Goal: Task Accomplishment & Management: Manage account settings

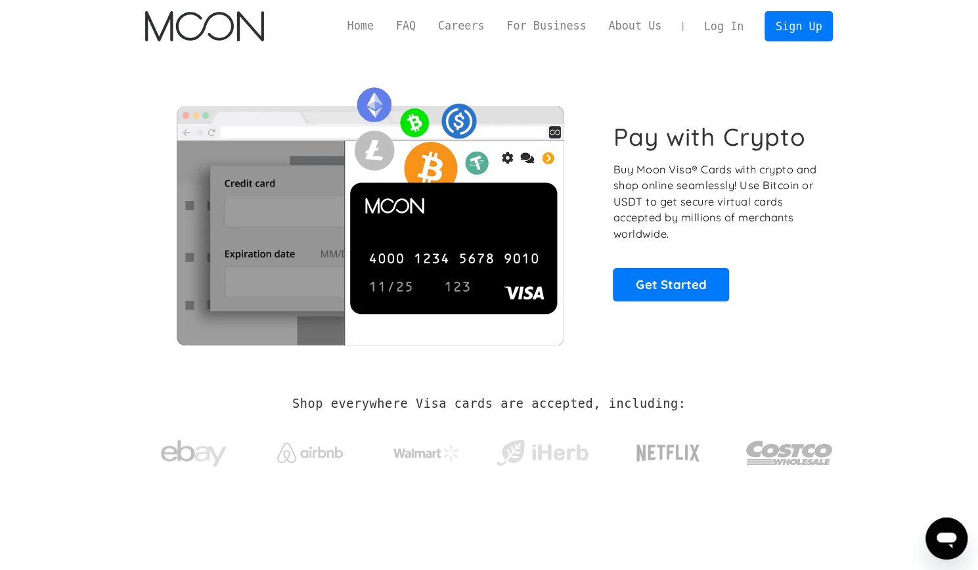
click at [727, 33] on link "Log In" at bounding box center [724, 26] width 62 height 29
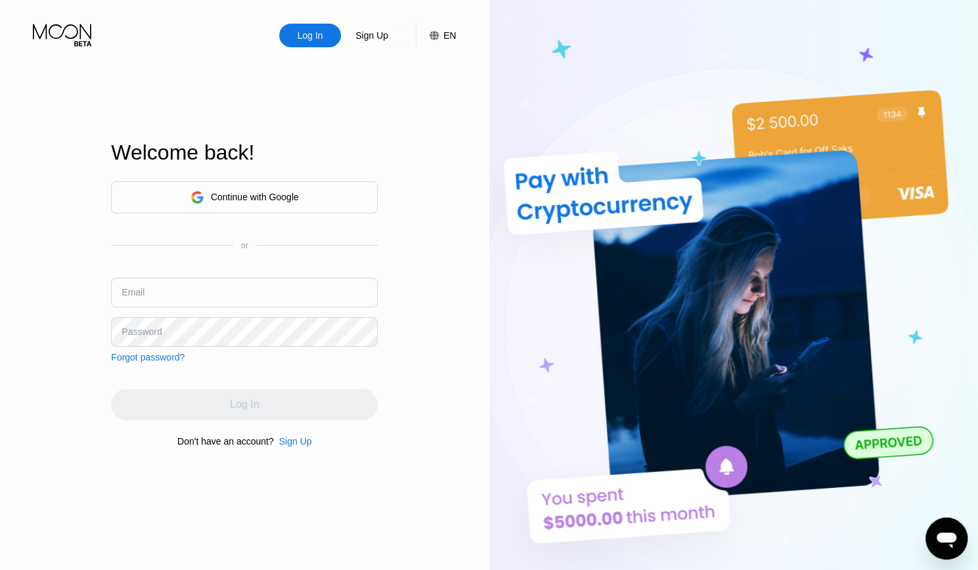
click at [258, 293] on input "text" at bounding box center [244, 293] width 267 height 30
type input "danasupplyco+pwm@gmail.com"
click at [258, 293] on input "danasupplyco+pwm@gmail.com" at bounding box center [244, 293] width 267 height 30
drag, startPoint x: 268, startPoint y: 301, endPoint x: 353, endPoint y: 288, distance: 86.3
click at [353, 288] on input "danasupplyco+pwm@gmail.com" at bounding box center [244, 293] width 267 height 30
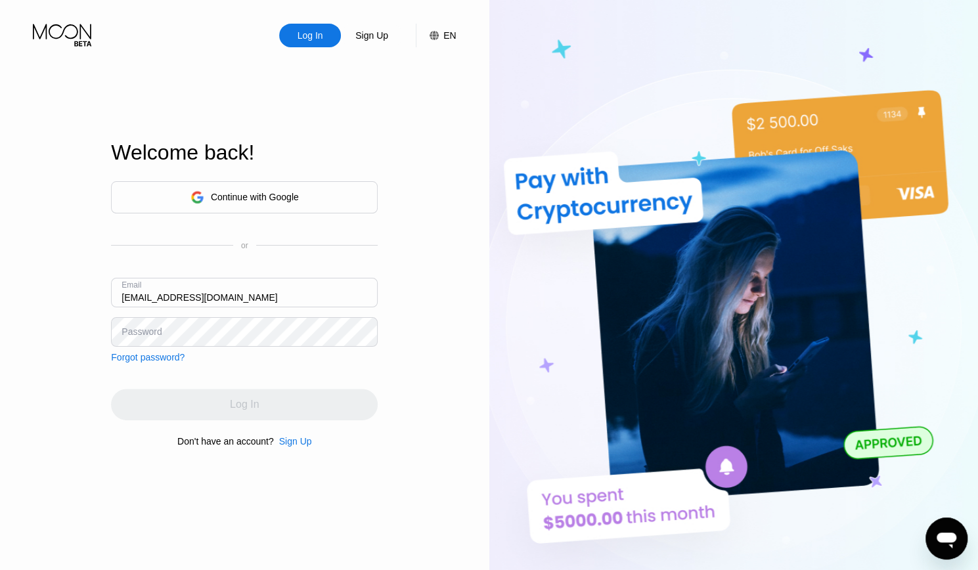
click at [418, 261] on div "Log In Sign Up EN Language English Save Welcome back! Continue with Google or E…" at bounding box center [244, 313] width 489 height 627
click at [175, 311] on div "Email danasupplyco+pwm@gmail.com" at bounding box center [244, 297] width 267 height 39
click at [186, 303] on input "danasupplyco+pwm@gmail.com" at bounding box center [244, 293] width 267 height 30
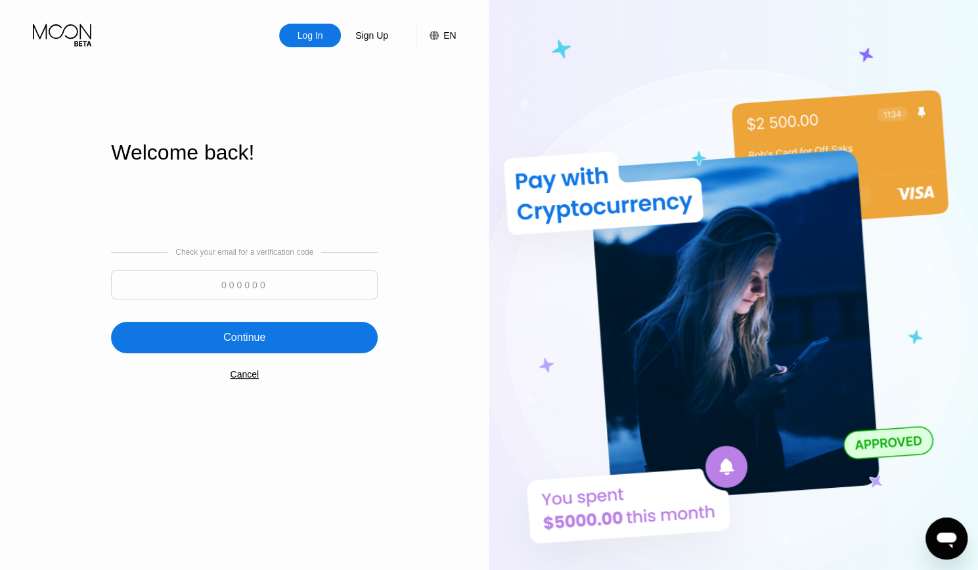
click at [276, 282] on input at bounding box center [244, 285] width 267 height 30
type input "703748"
click at [271, 341] on div "Continue" at bounding box center [244, 338] width 267 height 32
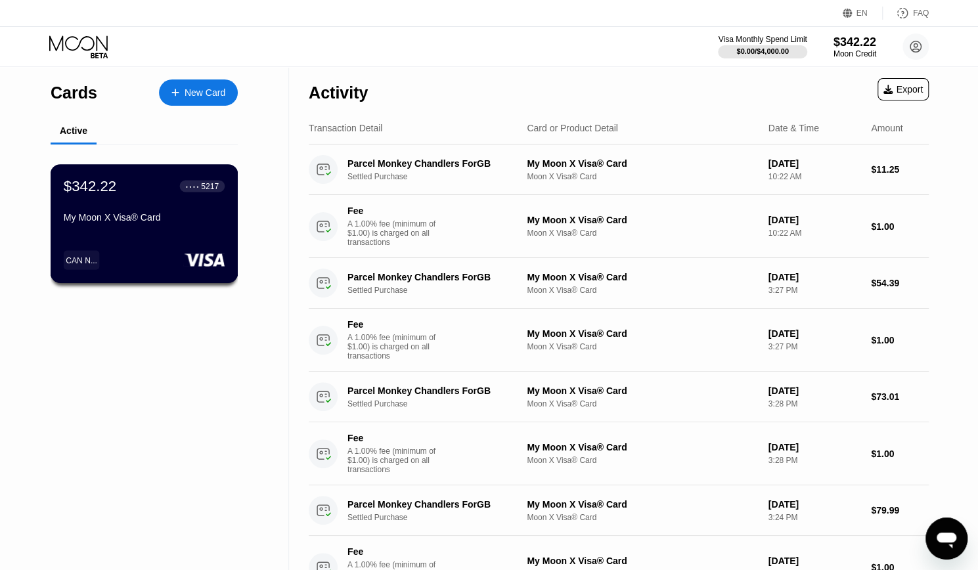
click at [169, 236] on div "$342.22 ● ● ● ● 5217 My Moon X Visa® Card CAN N..." at bounding box center [145, 223] width 188 height 119
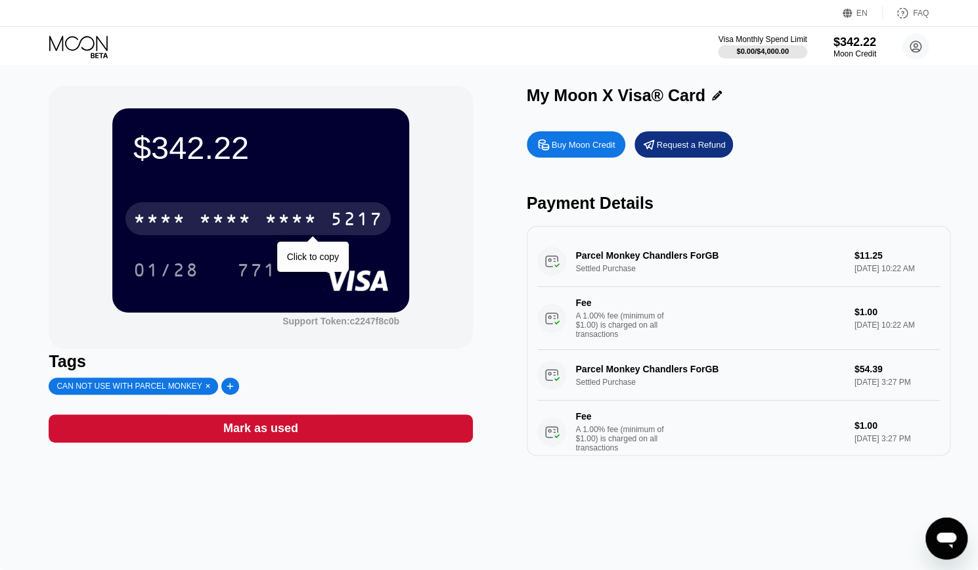
click at [345, 220] on div "5217" at bounding box center [356, 220] width 53 height 21
